Goal: Check status

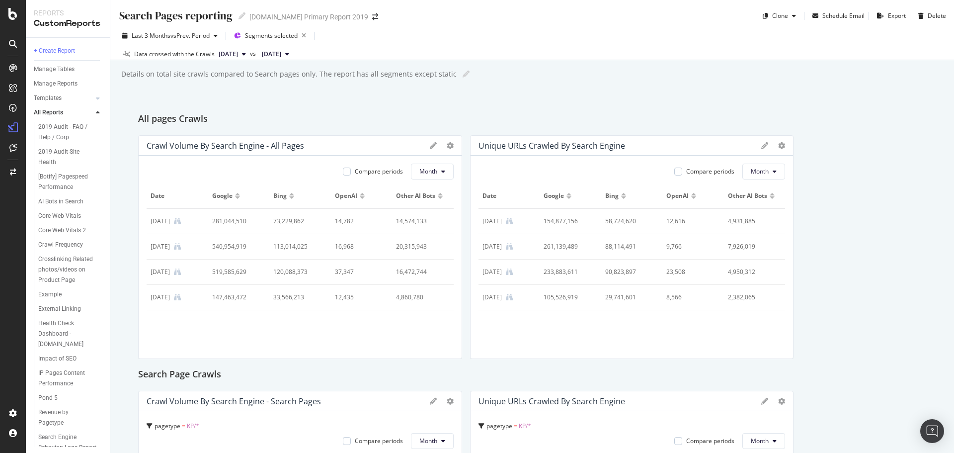
scroll to position [745, 0]
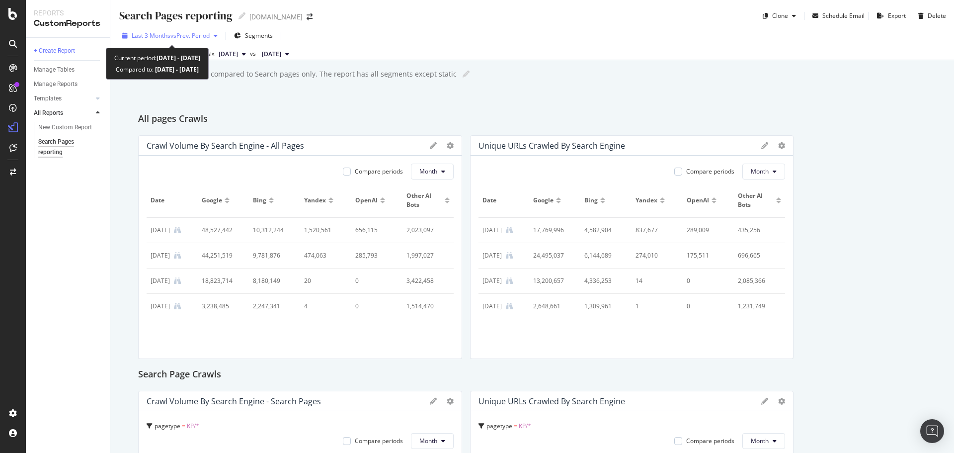
click at [173, 37] on span "vs Prev. Period" at bounding box center [189, 35] width 39 height 8
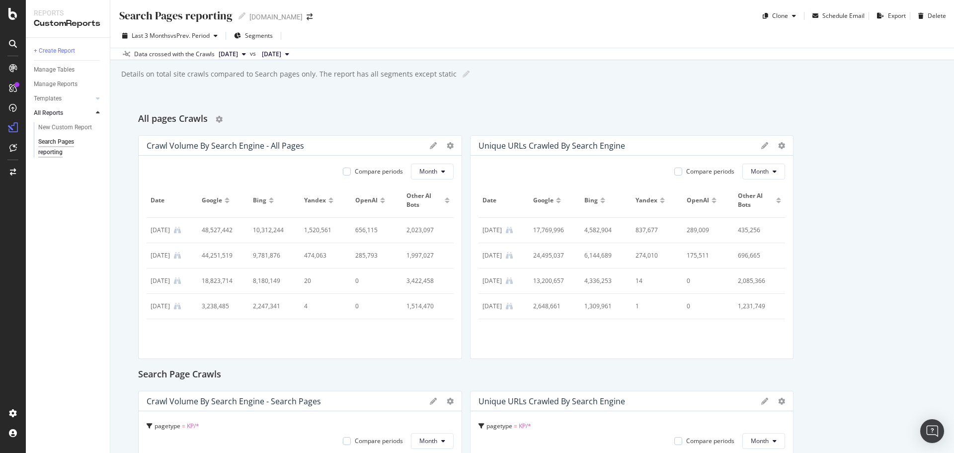
click at [403, 113] on div "All pages Crawls" at bounding box center [532, 119] width 788 height 16
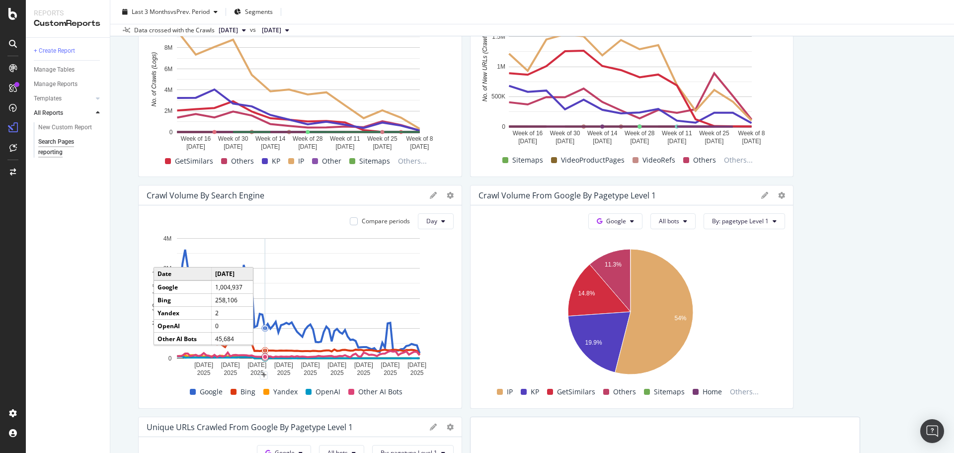
scroll to position [795, 0]
